Goal: Book appointment/travel/reservation

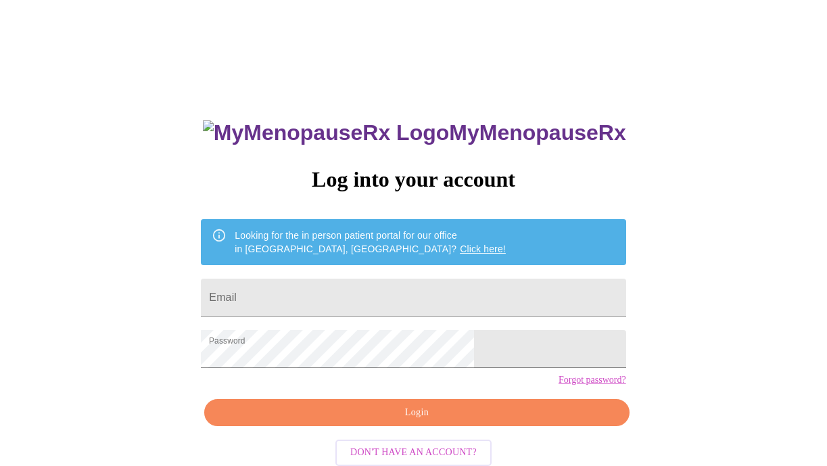
scroll to position [31, 0]
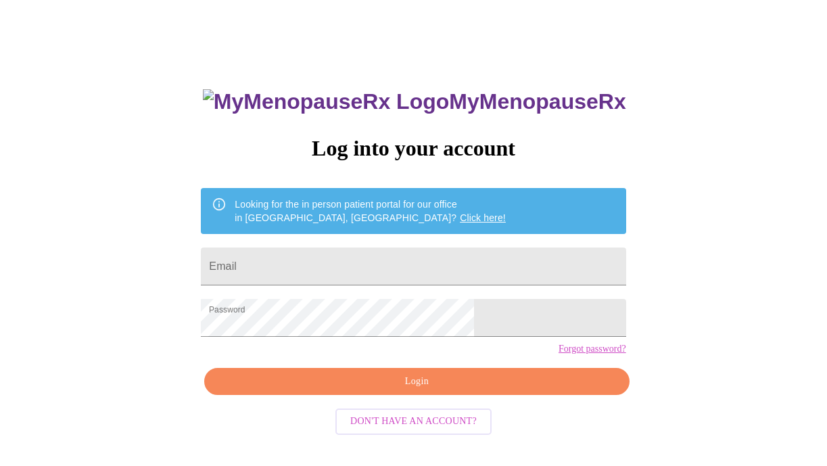
click at [476, 390] on span "Login" at bounding box center [417, 381] width 394 height 17
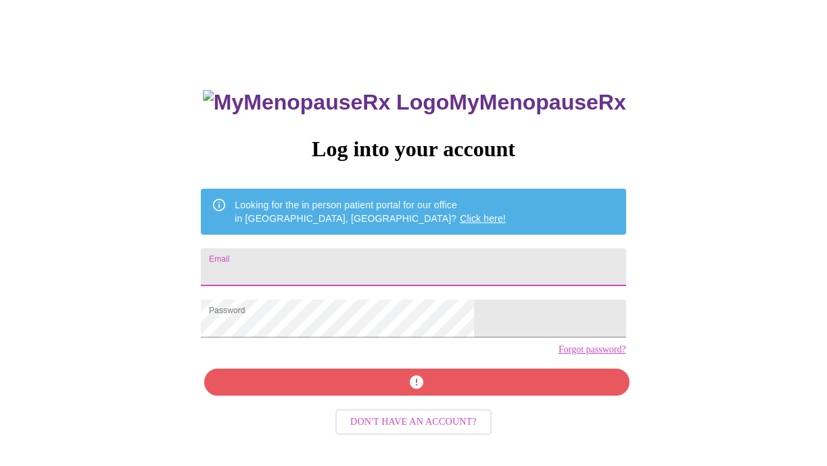
click at [321, 265] on input "Email" at bounding box center [413, 267] width 425 height 38
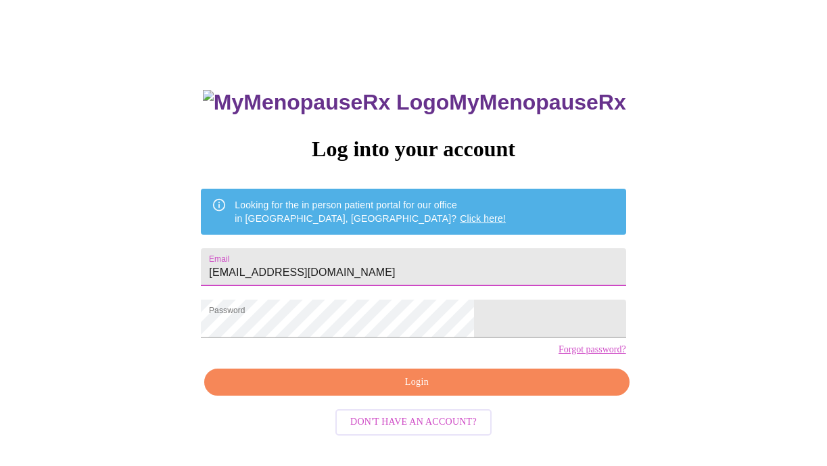
type input "[EMAIL_ADDRESS][DOMAIN_NAME]"
click at [349, 391] on span "Login" at bounding box center [417, 382] width 394 height 17
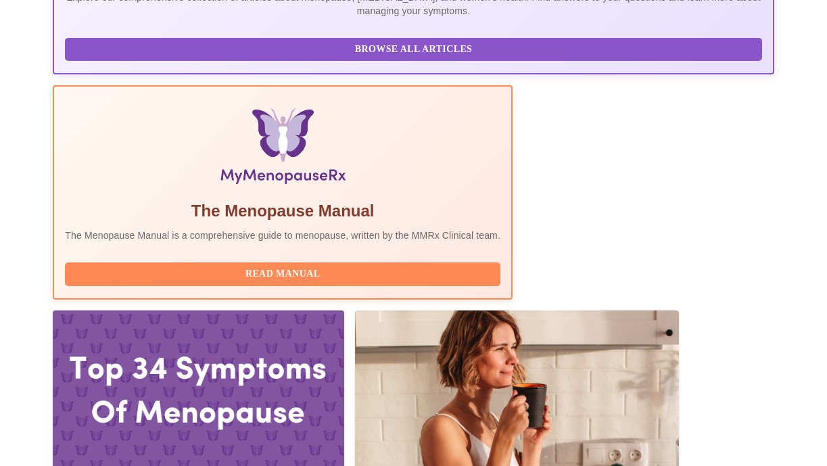
scroll to position [367, 0]
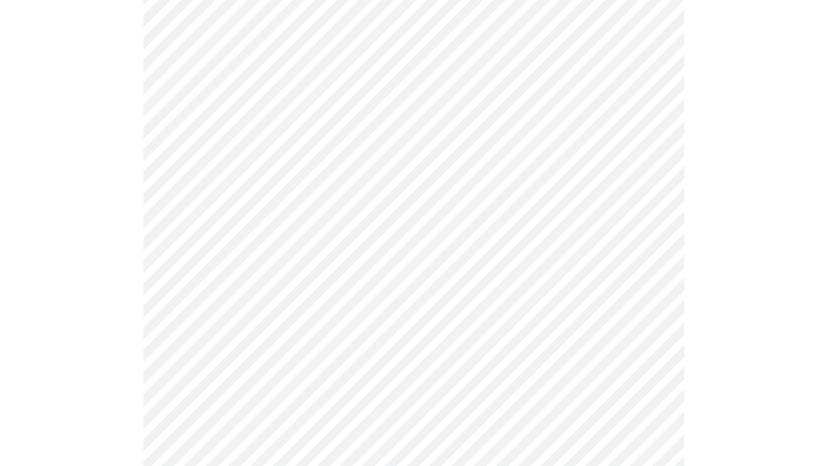
scroll to position [158, 0]
click at [652, 258] on body "MyMenopauseRx Appointments Messaging Labs 1 Uploads Medications Community Refer…" at bounding box center [413, 322] width 816 height 950
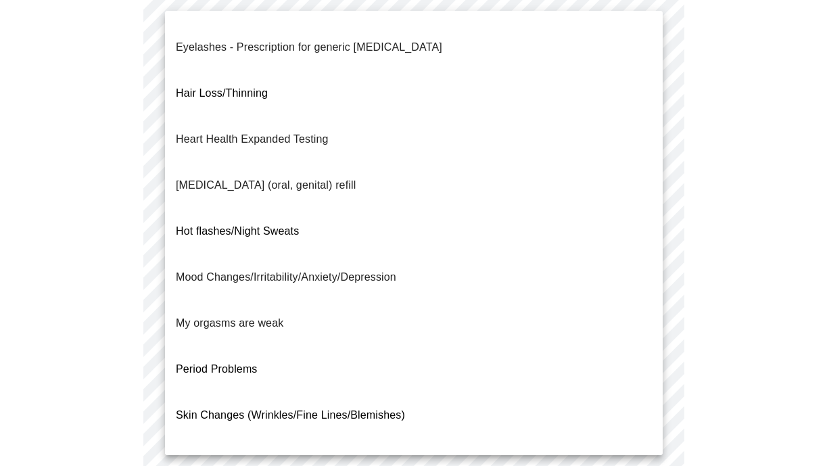
scroll to position [185, 0]
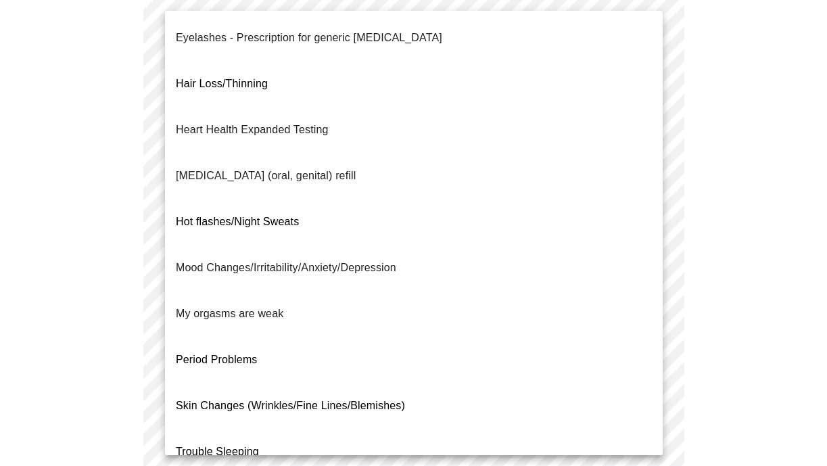
click at [375, 429] on li "Trouble Sleeping" at bounding box center [414, 452] width 498 height 46
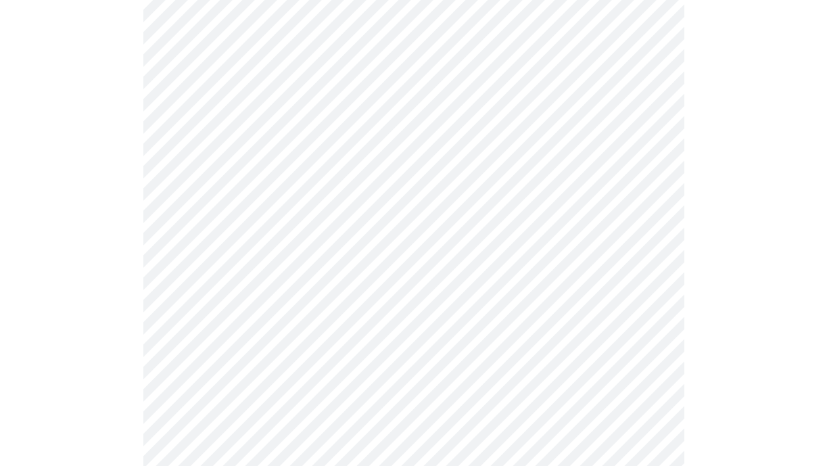
click at [646, 258] on body "MyMenopauseRx Appointments Messaging Labs 1 Uploads Medications Community Refer…" at bounding box center [413, 318] width 816 height 942
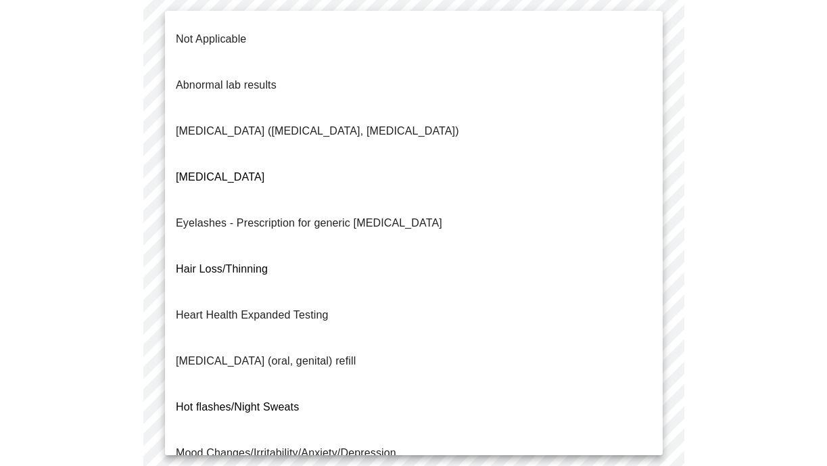
scroll to position [200, 0]
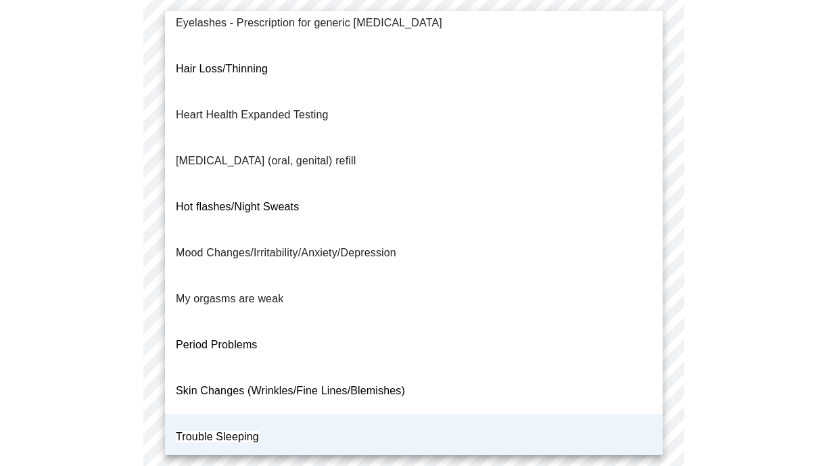
click at [628, 368] on li "Skin Changes (Wrinkles/Fine Lines/Blemishes)" at bounding box center [414, 391] width 498 height 46
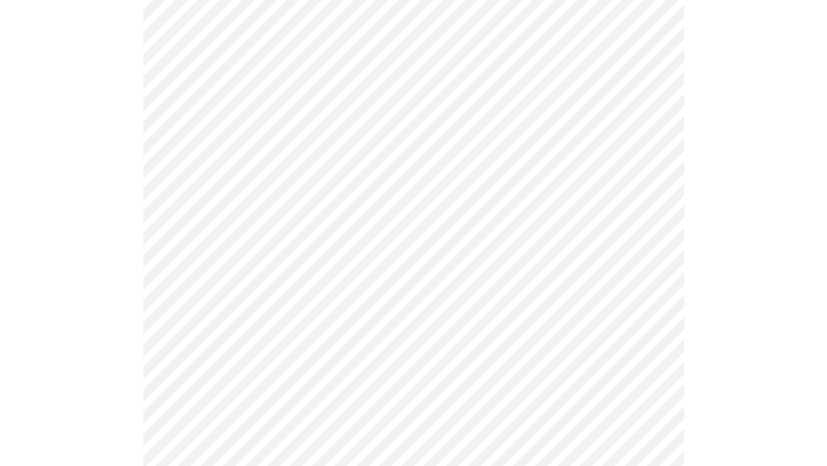
click at [648, 386] on body "MyMenopauseRx Appointments Messaging Labs 1 Uploads Medications Community Refer…" at bounding box center [413, 318] width 816 height 942
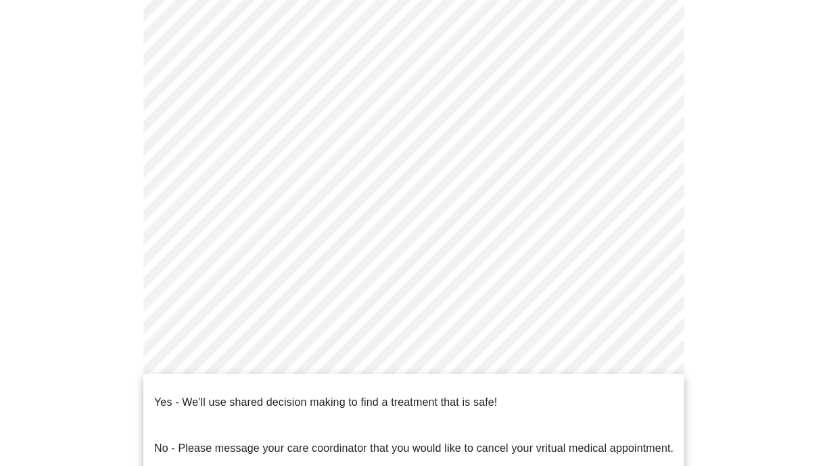
click at [625, 394] on li "Yes - We'll use shared decision making to find a treatment that is safe!" at bounding box center [413, 402] width 541 height 46
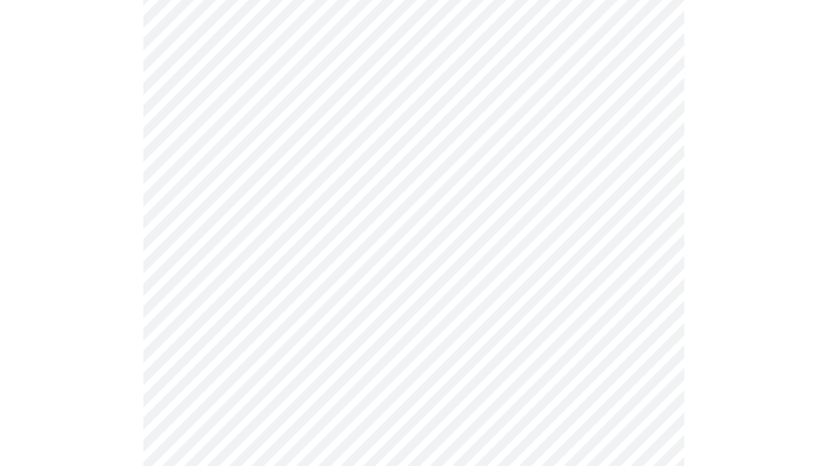
scroll to position [189, 0]
click at [651, 227] on body "MyMenopauseRx Appointments Messaging Labs 1 Uploads Medications Community Refer…" at bounding box center [413, 268] width 816 height 904
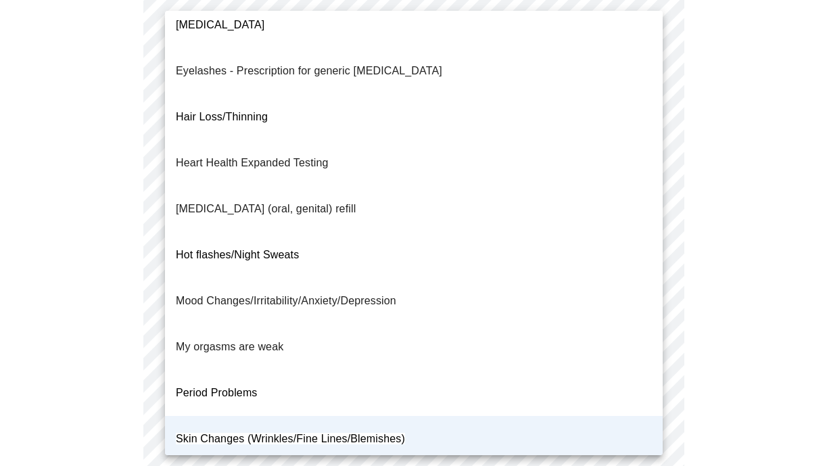
scroll to position [200, 0]
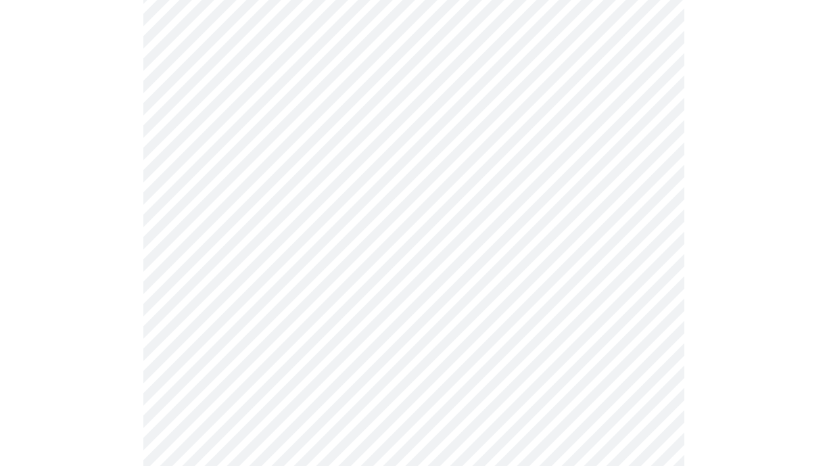
scroll to position [0, 0]
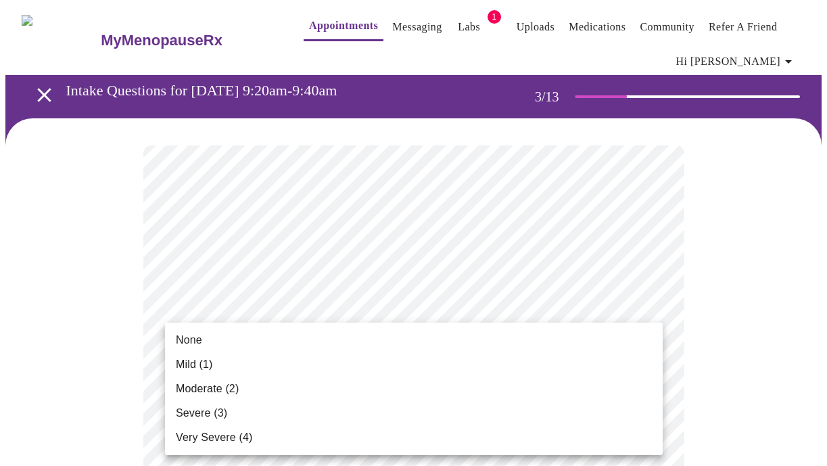
click at [646, 373] on li "Mild (1)" at bounding box center [414, 364] width 498 height 24
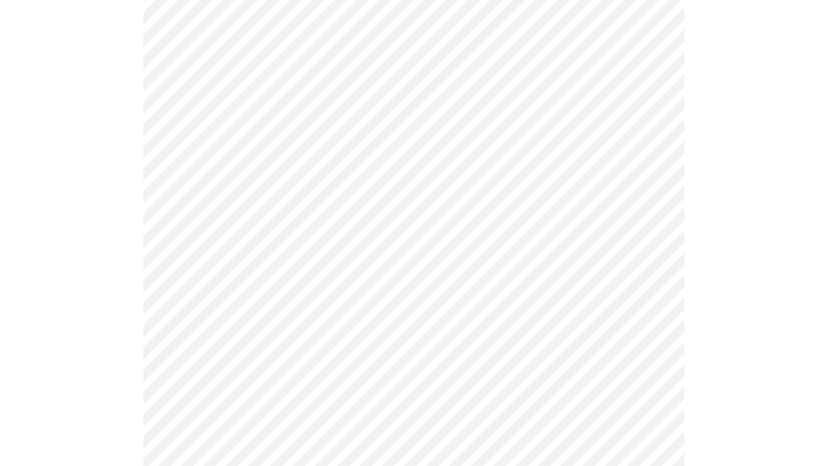
scroll to position [158, 0]
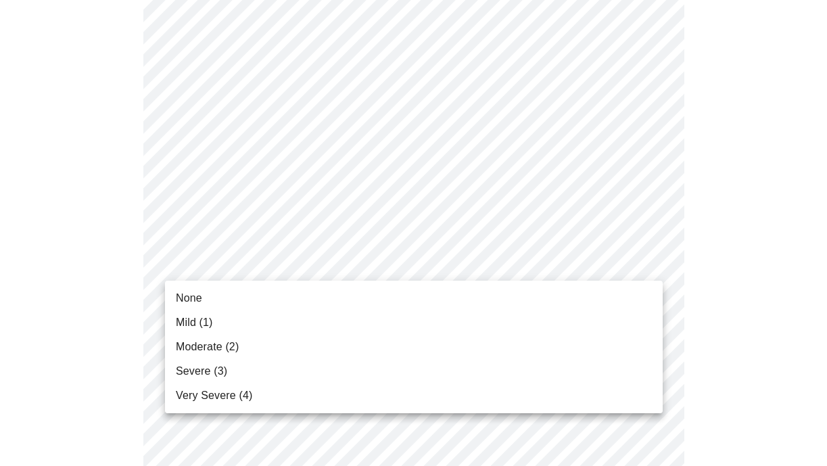
click at [644, 298] on li "None" at bounding box center [414, 298] width 498 height 24
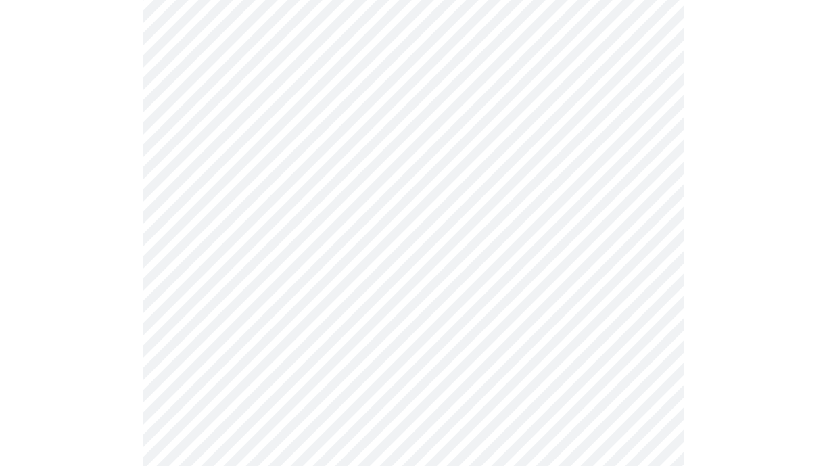
scroll to position [321, 0]
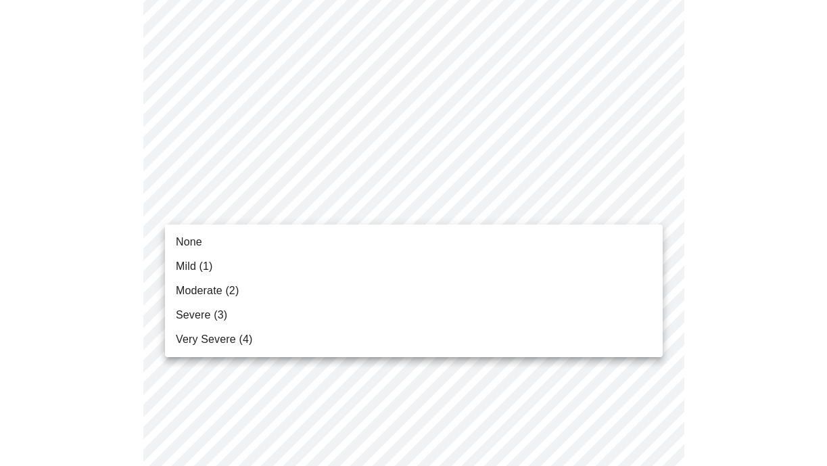
click at [632, 290] on li "Moderate (2)" at bounding box center [414, 291] width 498 height 24
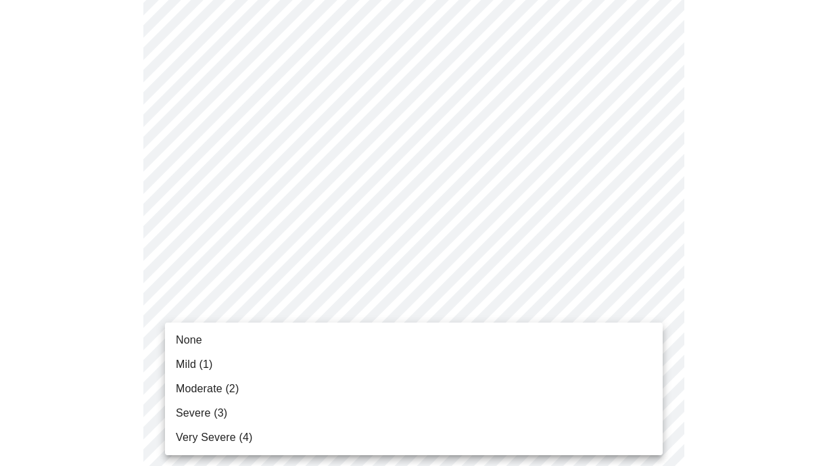
click at [638, 337] on li "None" at bounding box center [414, 340] width 498 height 24
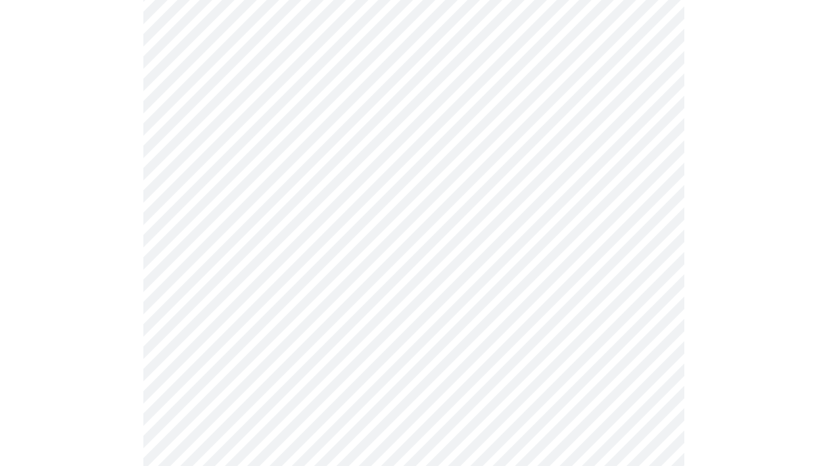
scroll to position [429, 0]
click at [649, 291] on body "MyMenopauseRx Appointments Messaging Labs 1 Uploads Medications Community Refer…" at bounding box center [413, 448] width 816 height 1742
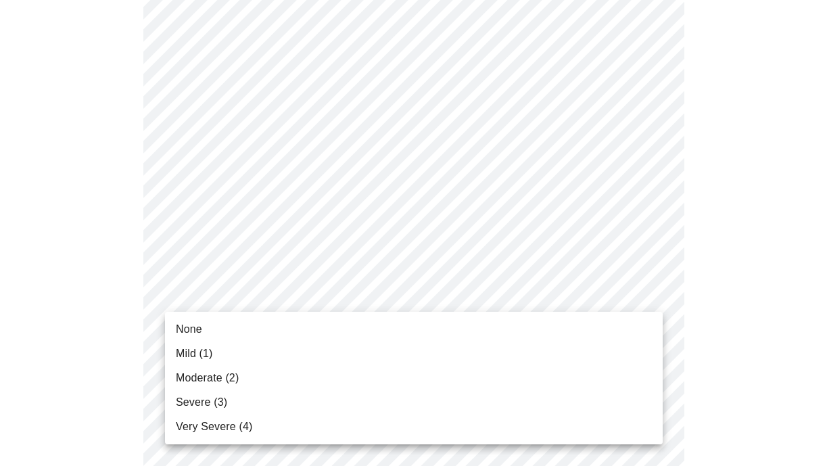
click at [641, 344] on li "Mild (1)" at bounding box center [414, 354] width 498 height 24
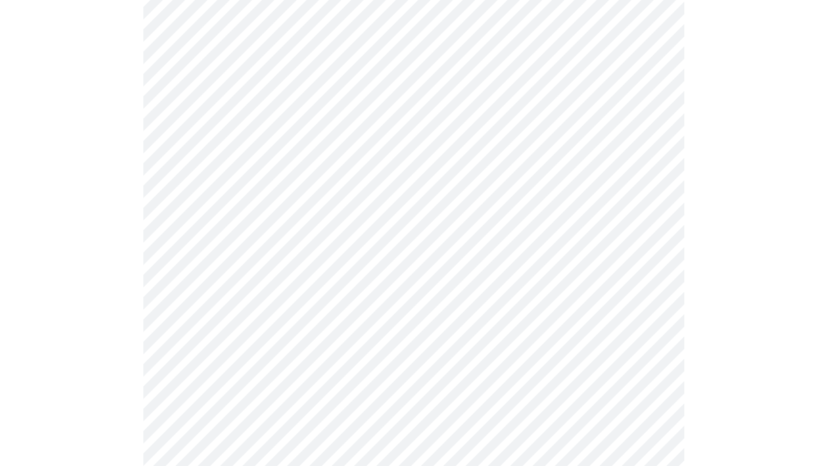
click at [647, 373] on body "MyMenopauseRx Appointments Messaging Labs 1 Uploads Medications Community Refer…" at bounding box center [413, 439] width 816 height 1724
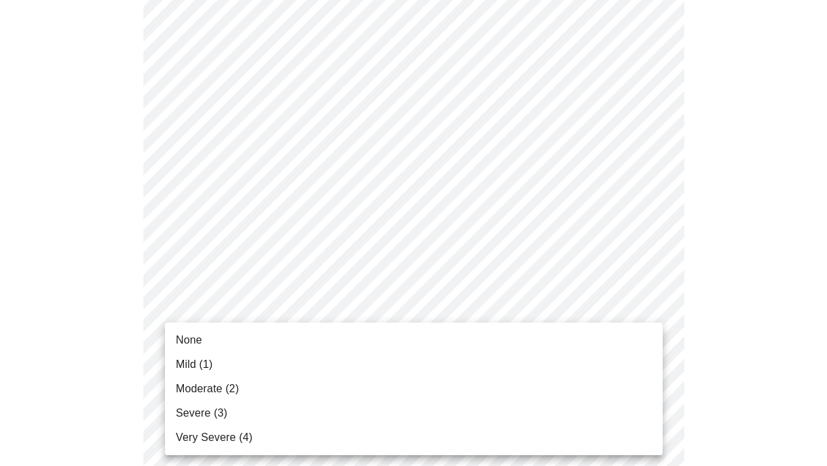
click at [647, 367] on li "Mild (1)" at bounding box center [414, 364] width 498 height 24
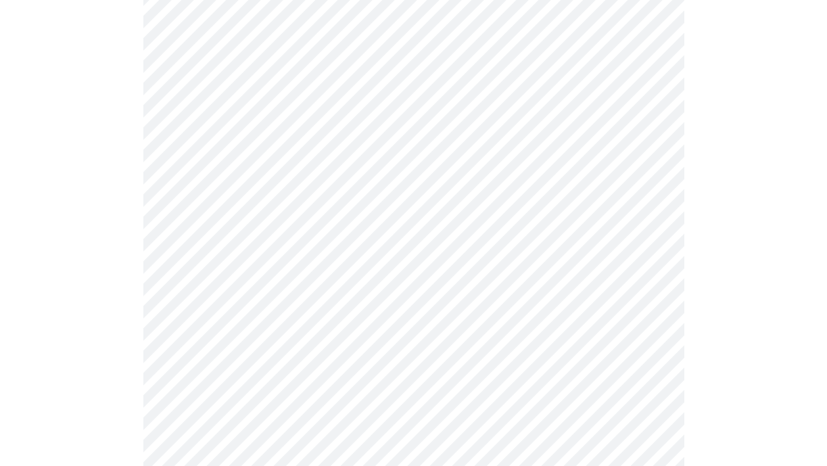
scroll to position [600, 0]
click at [657, 322] on body "MyMenopauseRx Appointments Messaging Labs 1 Uploads Medications Community Refer…" at bounding box center [413, 257] width 816 height 1705
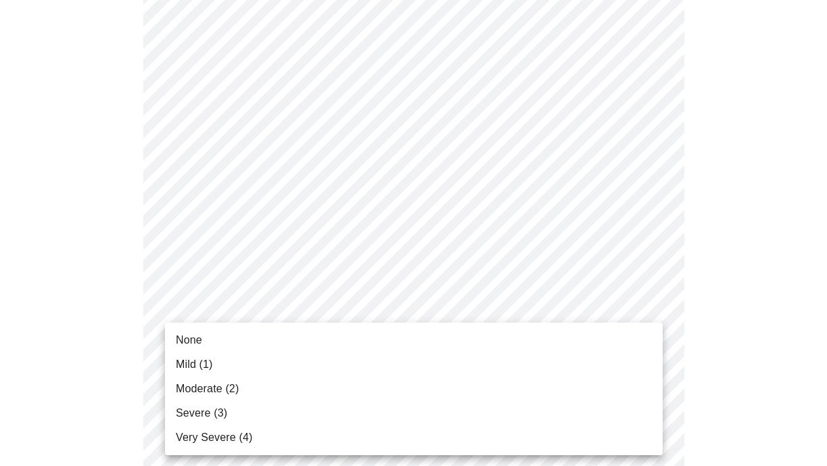
click at [653, 360] on li "Mild (1)" at bounding box center [414, 364] width 498 height 24
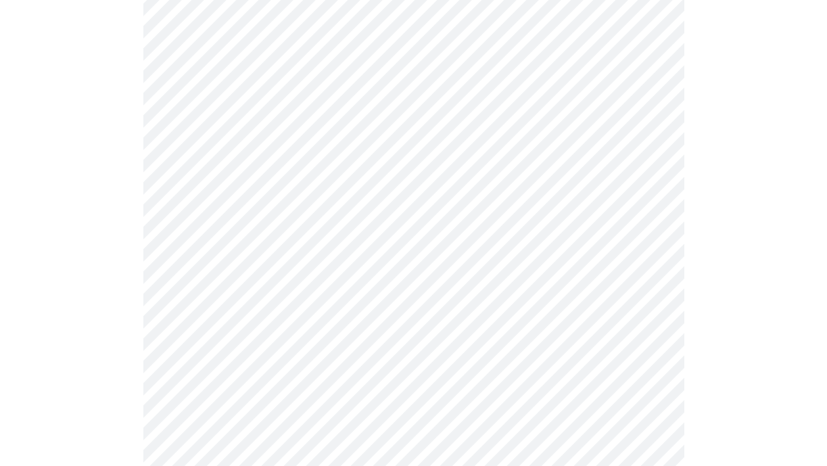
scroll to position [769, 0]
click at [641, 249] on body "MyMenopauseRx Appointments Messaging Labs 1 Uploads Medications Community Refer…" at bounding box center [413, 79] width 816 height 1686
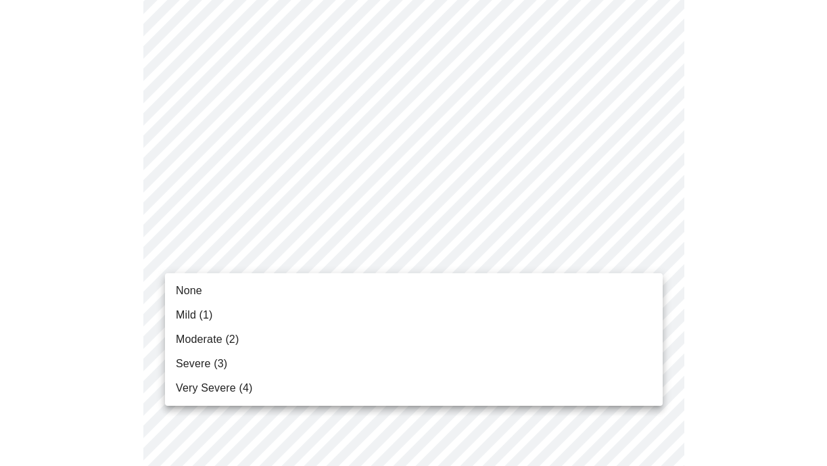
click at [657, 358] on li "Severe (3)" at bounding box center [414, 364] width 498 height 24
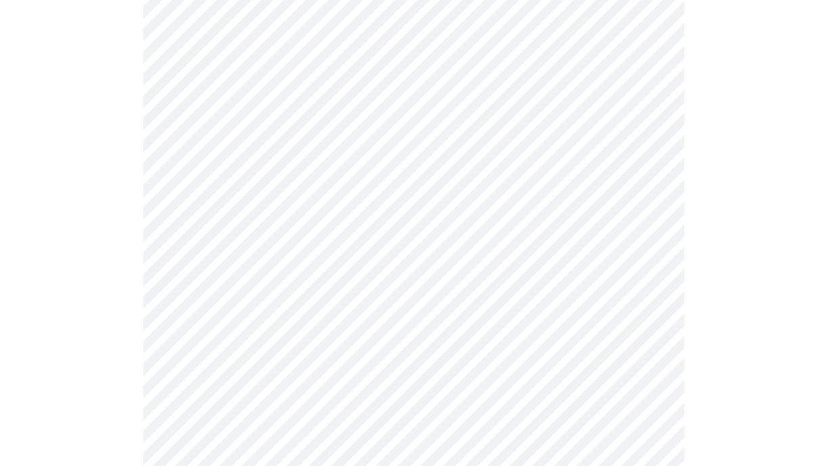
scroll to position [900, 0]
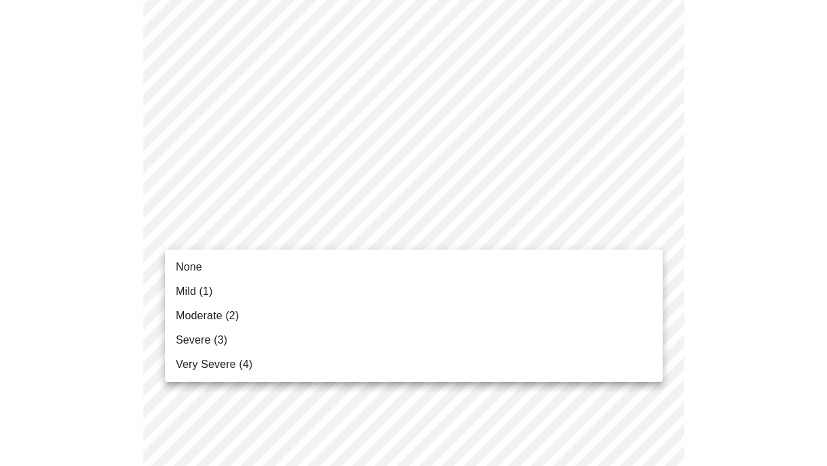
click at [645, 289] on li "Mild (1)" at bounding box center [414, 291] width 498 height 24
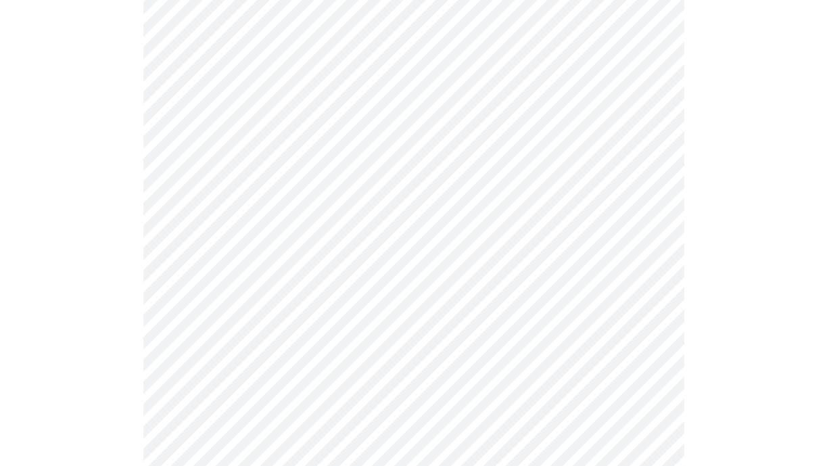
scroll to position [1015, 0]
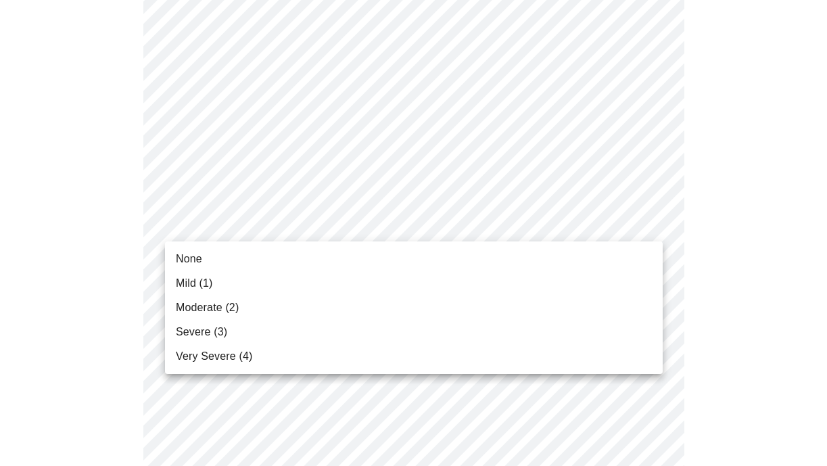
click at [639, 279] on li "Mild (1)" at bounding box center [414, 283] width 498 height 24
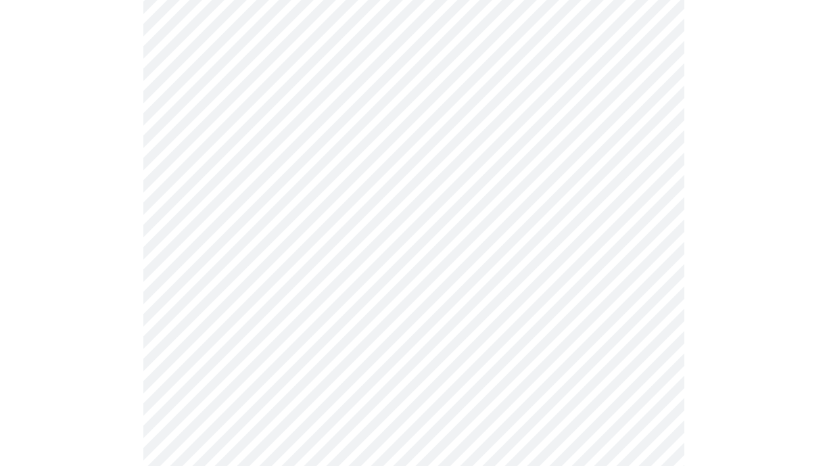
scroll to position [1094, 0]
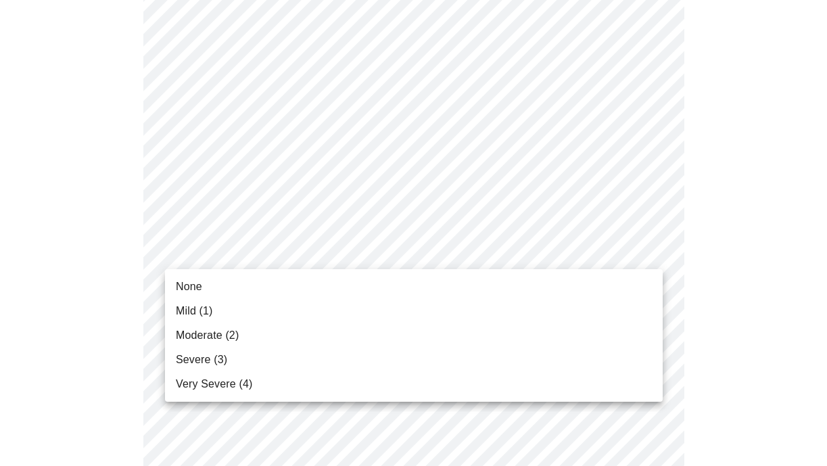
click at [648, 312] on li "Mild (1)" at bounding box center [414, 311] width 498 height 24
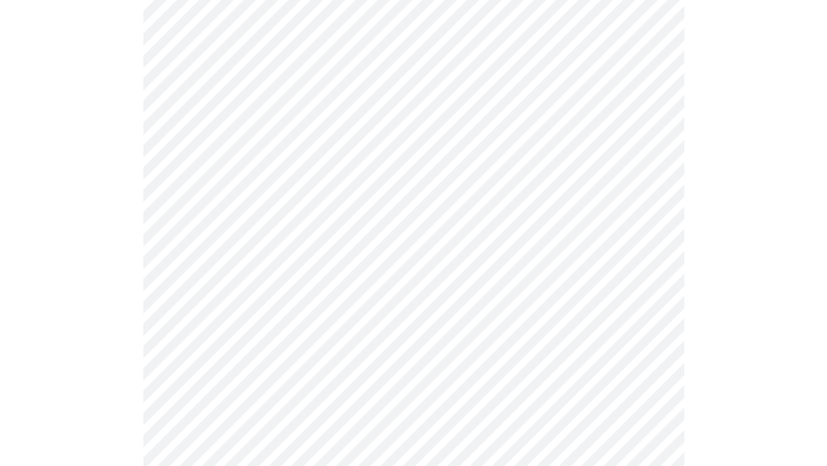
scroll to position [494, 0]
click at [641, 351] on body "MyMenopauseRx Appointments Messaging Labs 1 Uploads Medications Community Refer…" at bounding box center [413, 189] width 816 height 1354
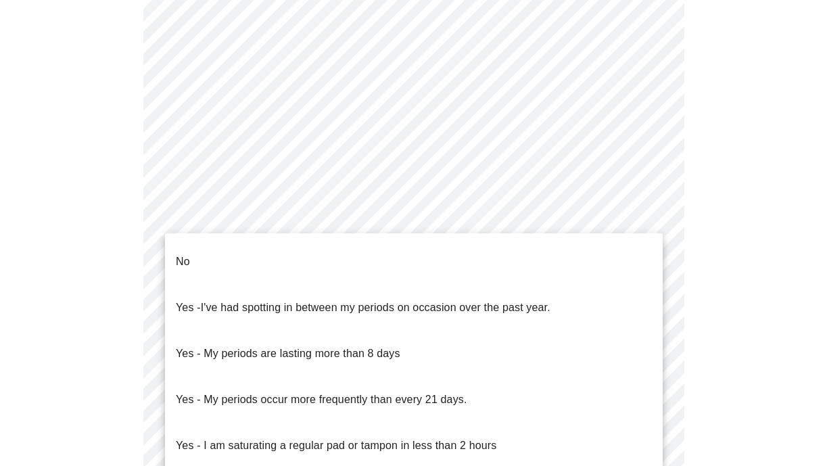
click at [601, 263] on li "No" at bounding box center [414, 262] width 498 height 46
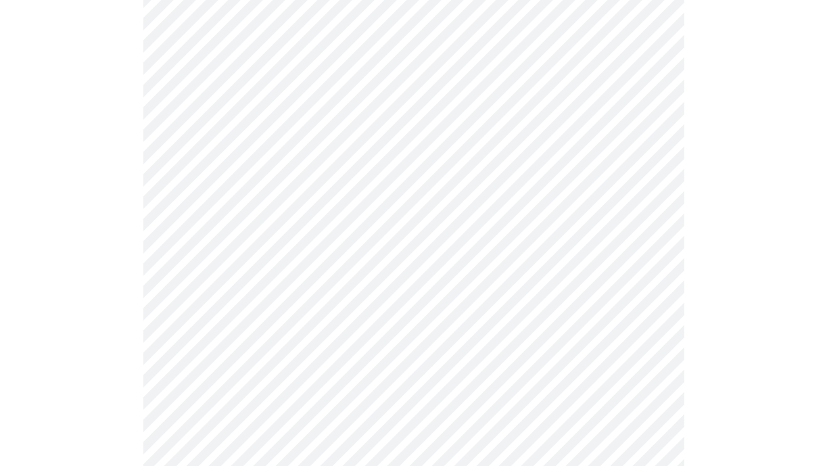
scroll to position [665, 0]
click at [648, 284] on body "MyMenopauseRx Appointments Messaging Labs 1 Uploads Medications Community Refer…" at bounding box center [413, 13] width 816 height 1346
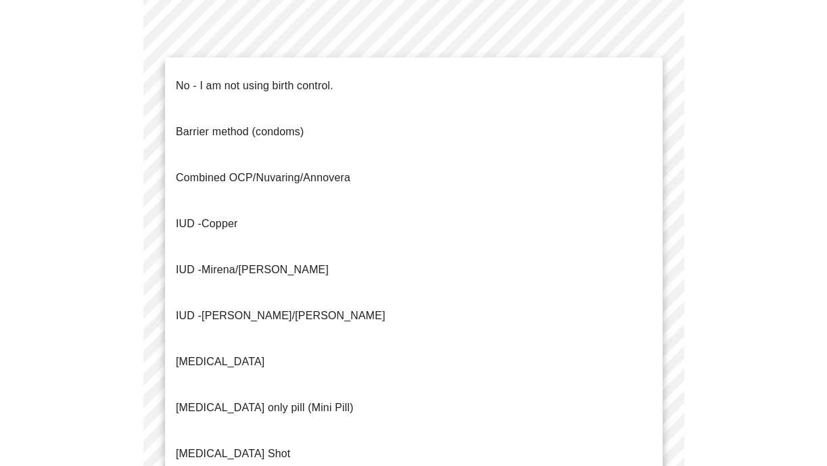
click at [580, 74] on li "No - I am not using birth control." at bounding box center [414, 86] width 498 height 46
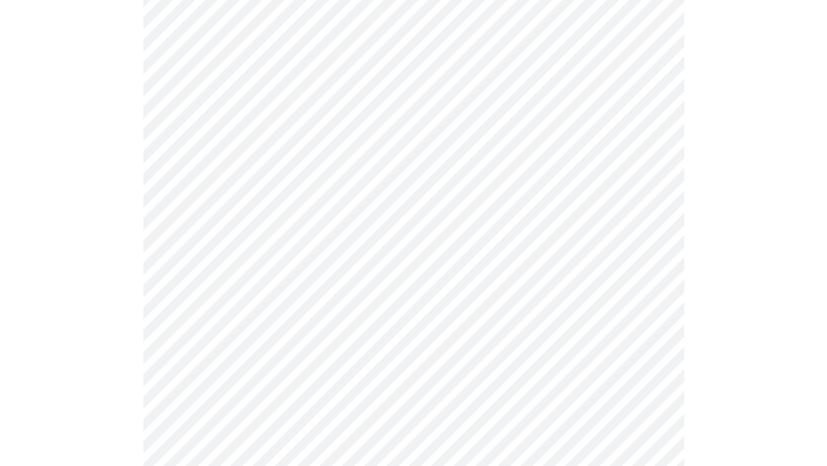
scroll to position [848, 0]
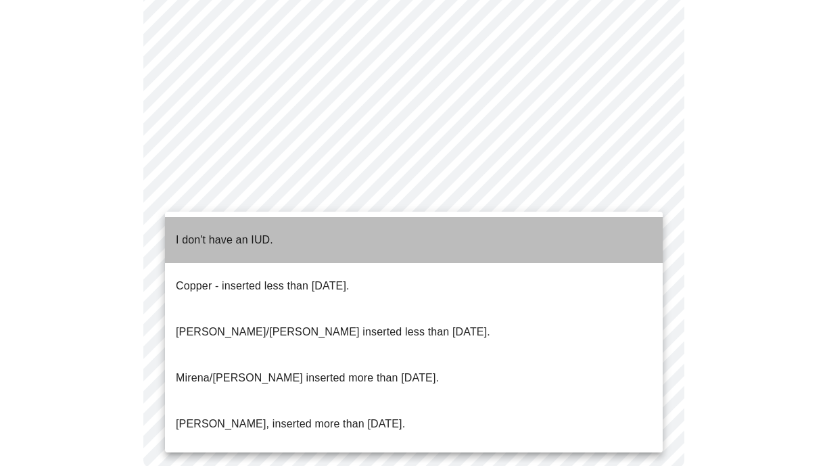
click at [639, 229] on li "I don't have an IUD." at bounding box center [414, 240] width 498 height 46
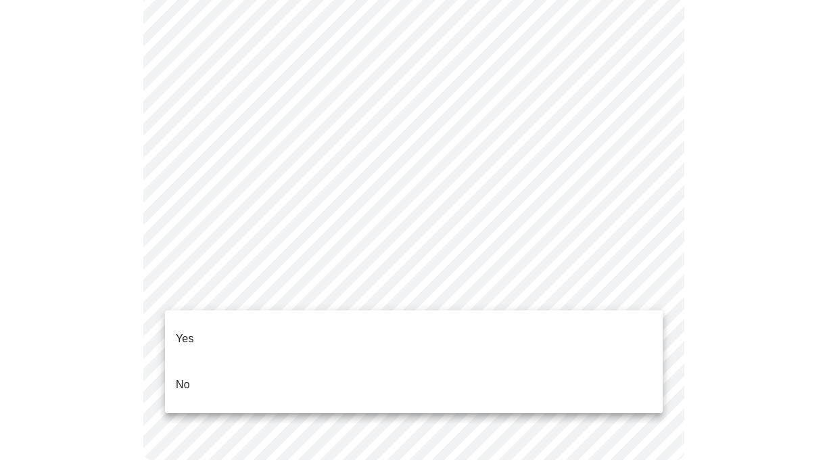
click at [645, 338] on li "Yes" at bounding box center [414, 339] width 498 height 46
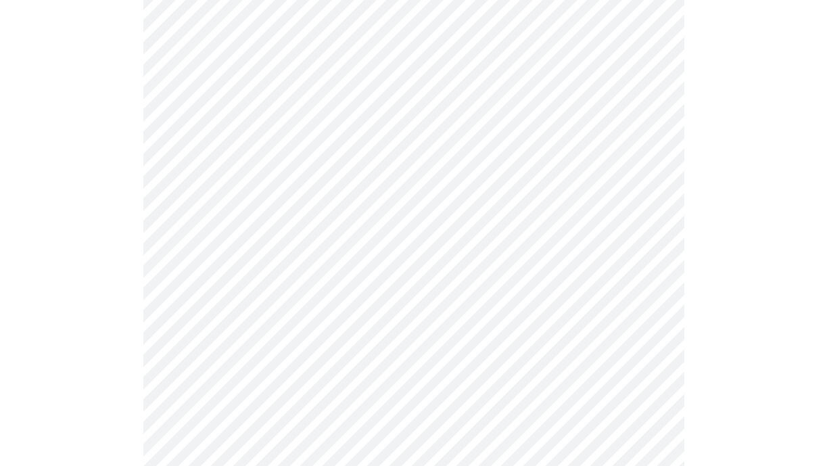
scroll to position [3655, 0]
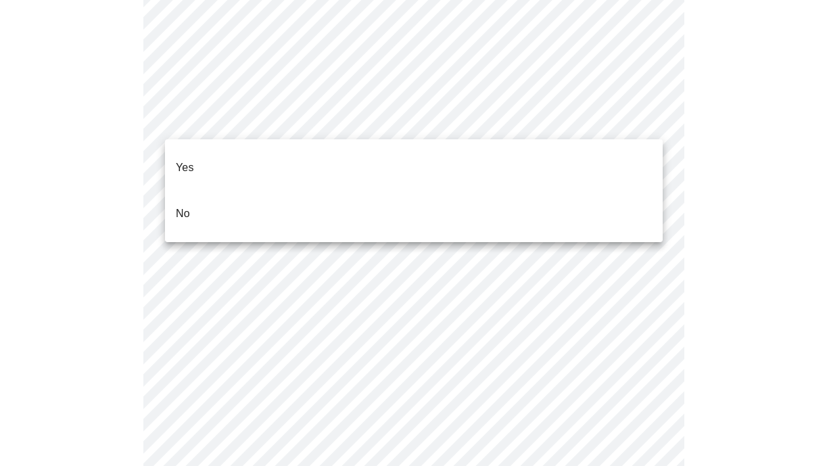
click at [641, 200] on li "No" at bounding box center [414, 214] width 498 height 46
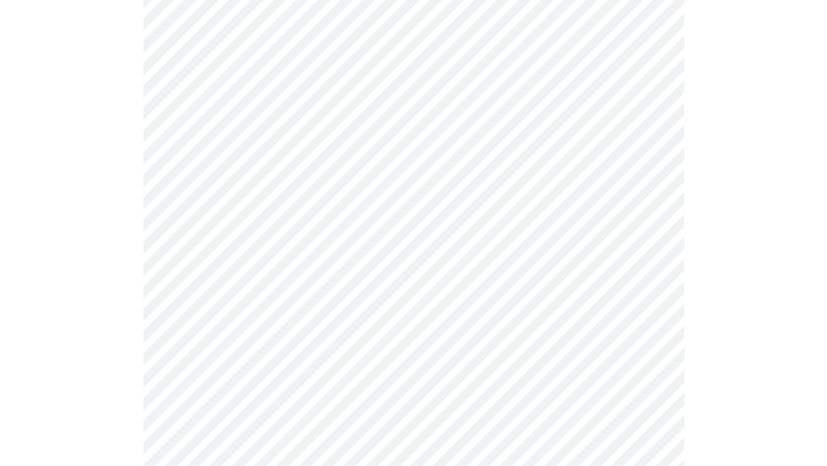
scroll to position [1213, 0]
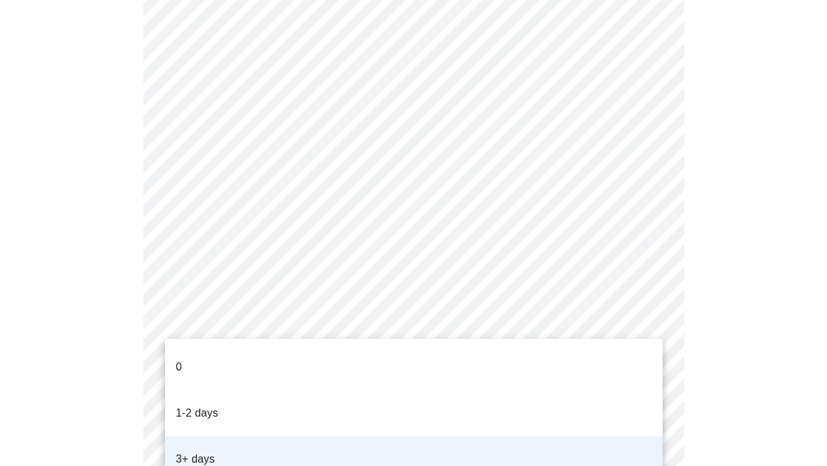
click at [588, 411] on li "1-2 days" at bounding box center [414, 413] width 498 height 46
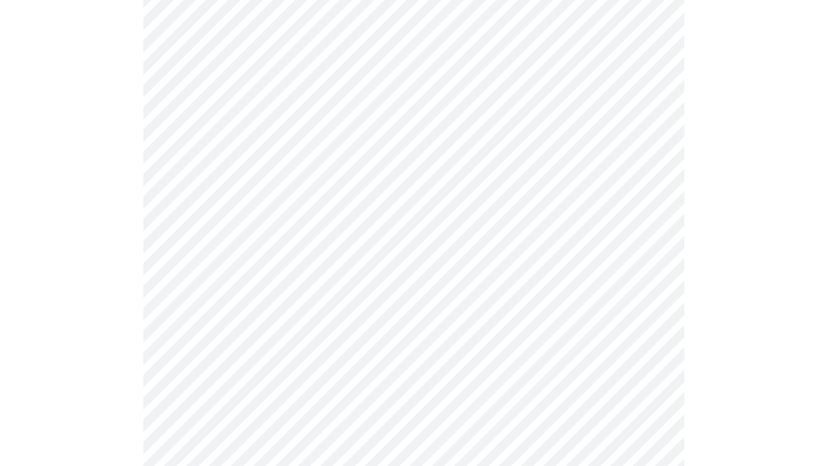
scroll to position [0, 0]
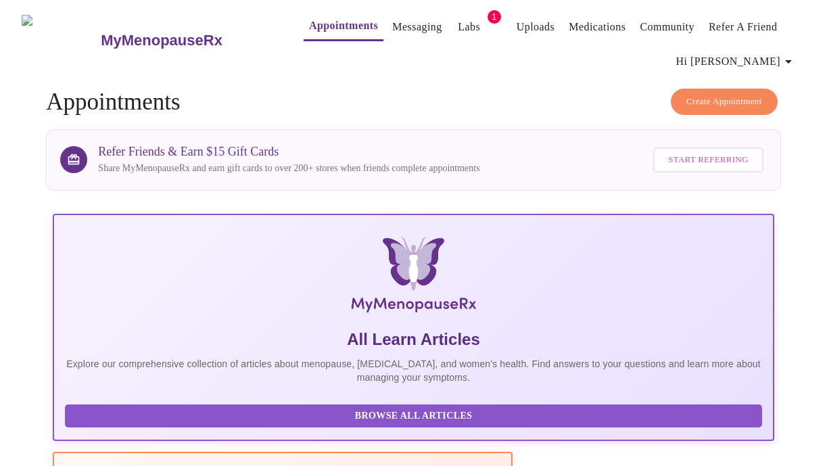
click at [458, 18] on link "Labs" at bounding box center [469, 27] width 22 height 19
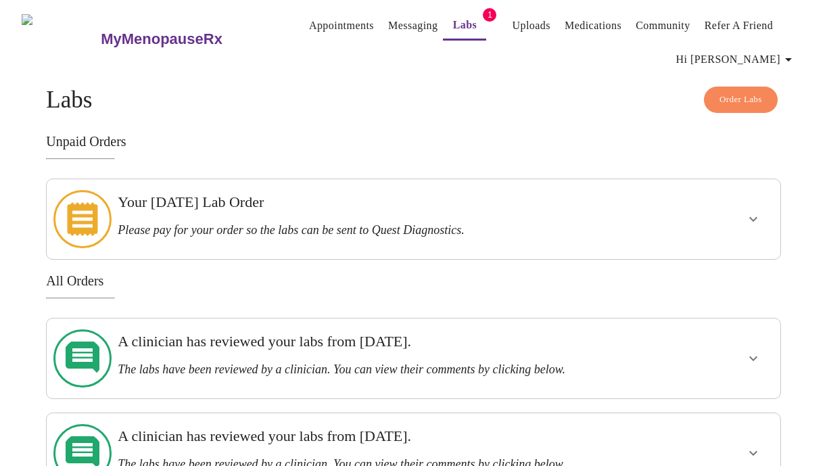
click at [467, 342] on div "A clinician has reviewed your labs from [DATE]. The labs have been reviewed by …" at bounding box center [378, 355] width 520 height 44
click at [754, 350] on icon "show more" at bounding box center [753, 358] width 16 height 16
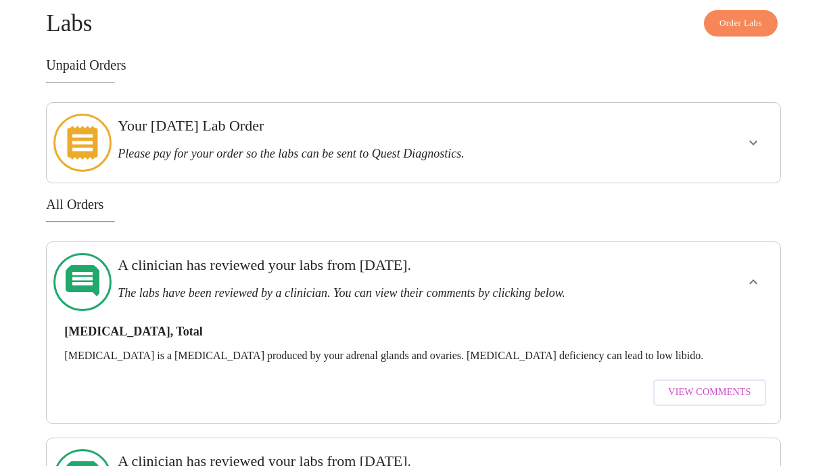
scroll to position [79, 0]
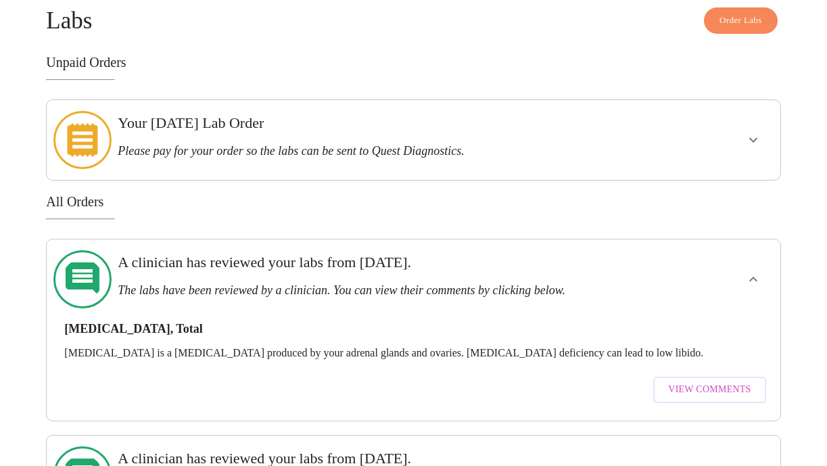
click at [716, 382] on span "View Comments" at bounding box center [709, 390] width 83 height 17
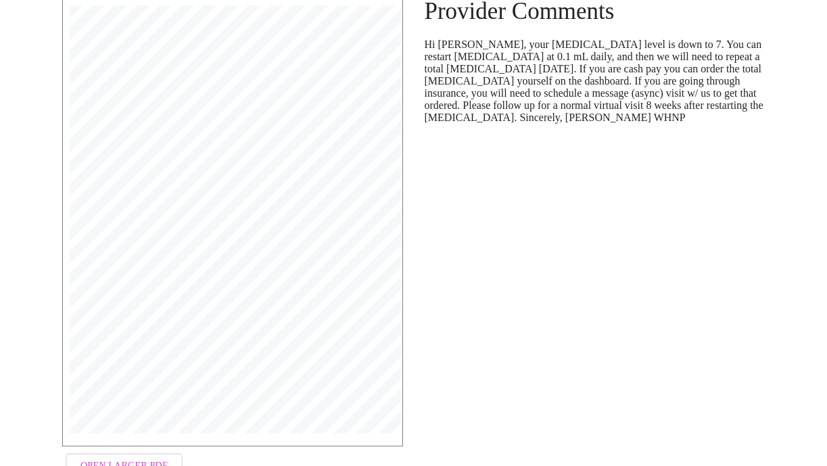
scroll to position [148, 0]
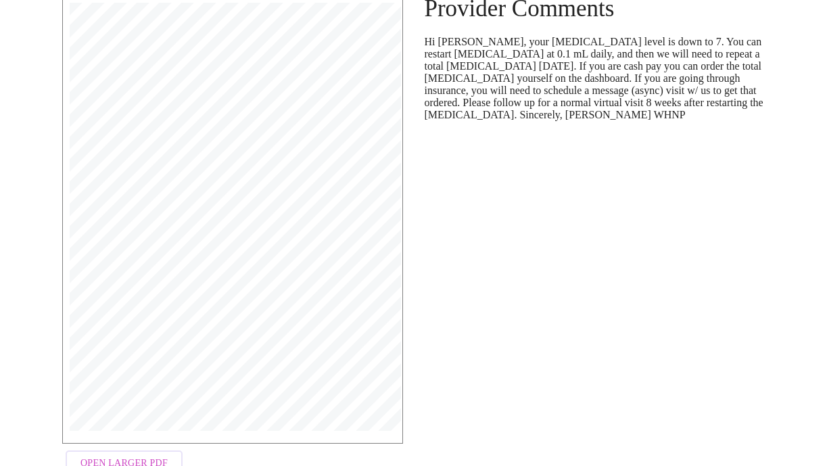
click at [116, 455] on span "Open Larger PDF" at bounding box center [123, 463] width 87 height 17
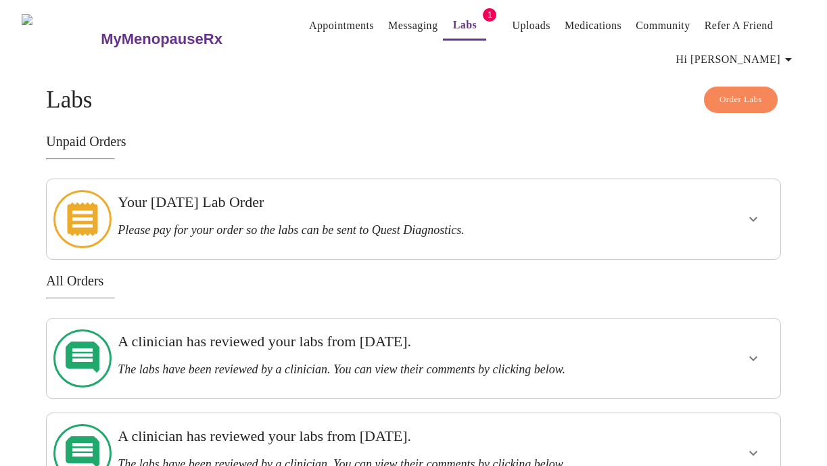
click at [318, 23] on link "Appointments" at bounding box center [341, 25] width 65 height 19
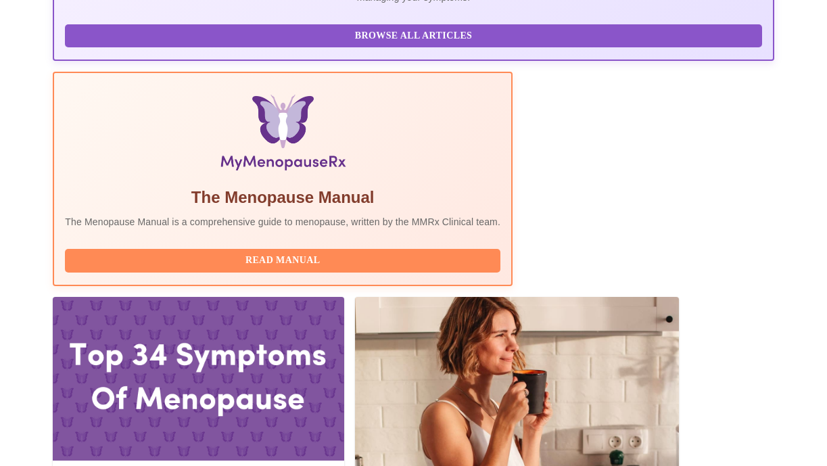
scroll to position [389, 0]
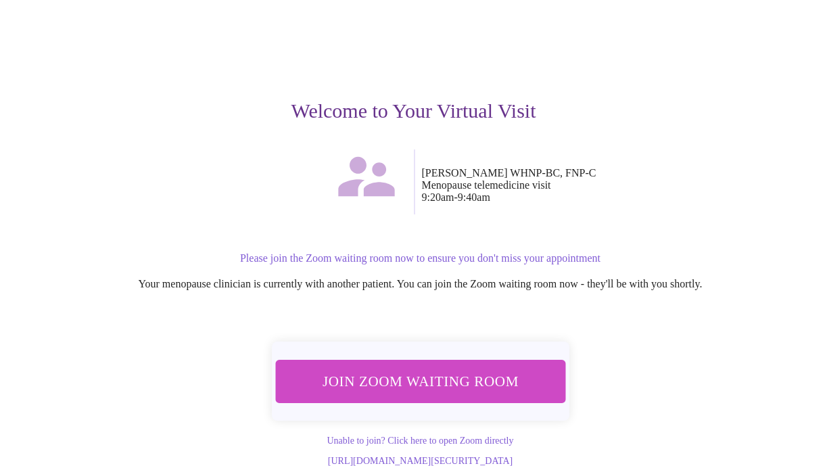
scroll to position [112, 0]
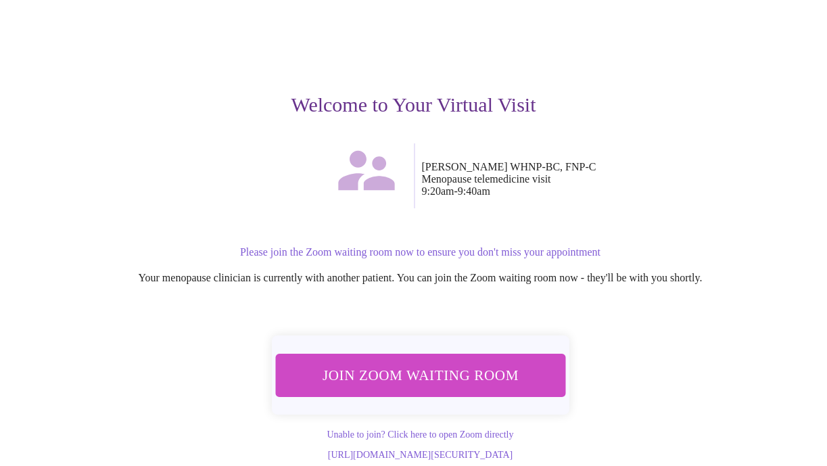
click at [398, 363] on span "Join Zoom Waiting Room" at bounding box center [421, 375] width 258 height 25
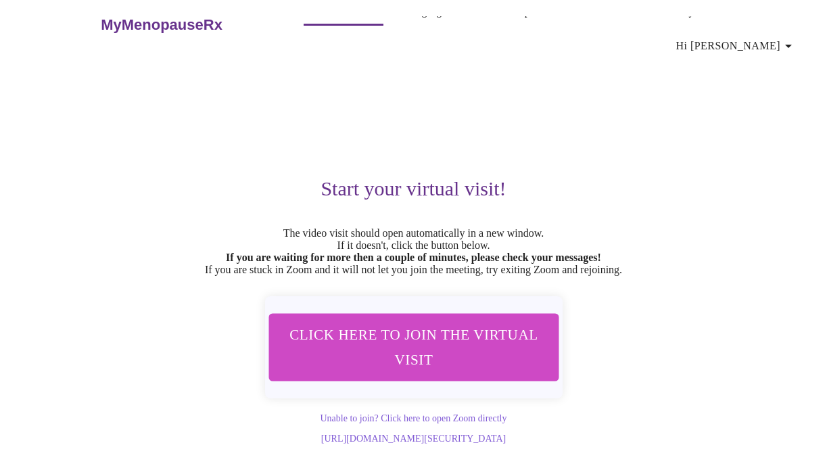
scroll to position [0, 0]
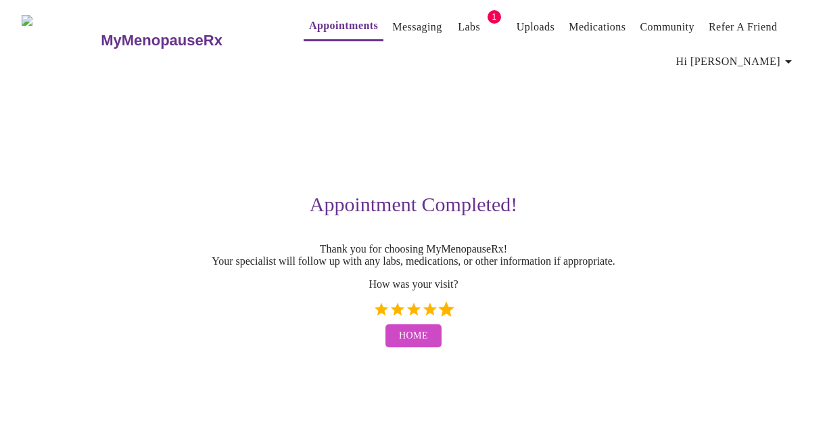
click at [444, 317] on label "5 Stars" at bounding box center [446, 309] width 16 height 16
click at [373, 315] on input "5 Stars" at bounding box center [373, 314] width 1 height 1
radio input "true"
click at [414, 344] on span "Home" at bounding box center [413, 335] width 29 height 17
